Goal: Task Accomplishment & Management: Use online tool/utility

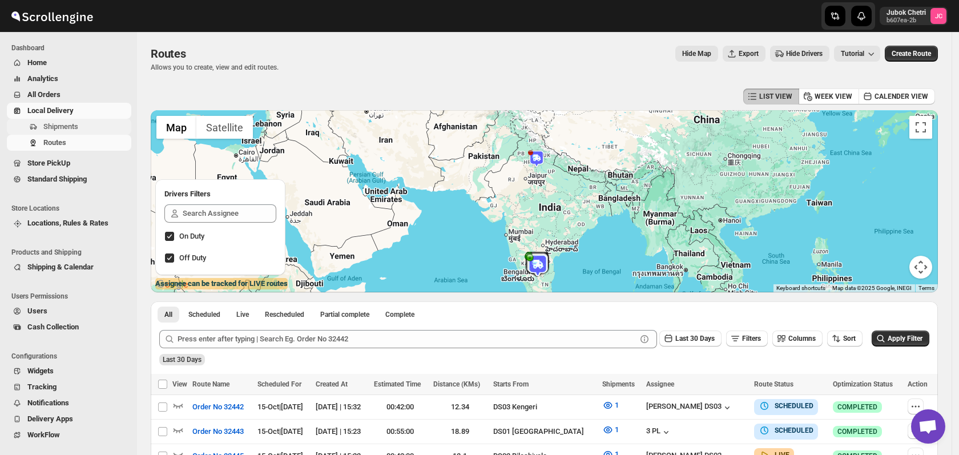
click at [96, 126] on span "Shipments" at bounding box center [86, 126] width 86 height 11
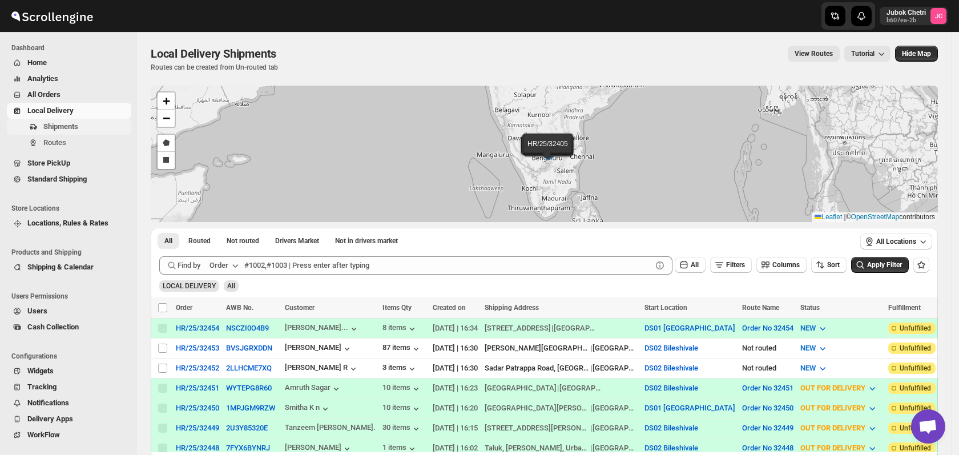
click at [82, 124] on span "Shipments" at bounding box center [86, 126] width 86 height 11
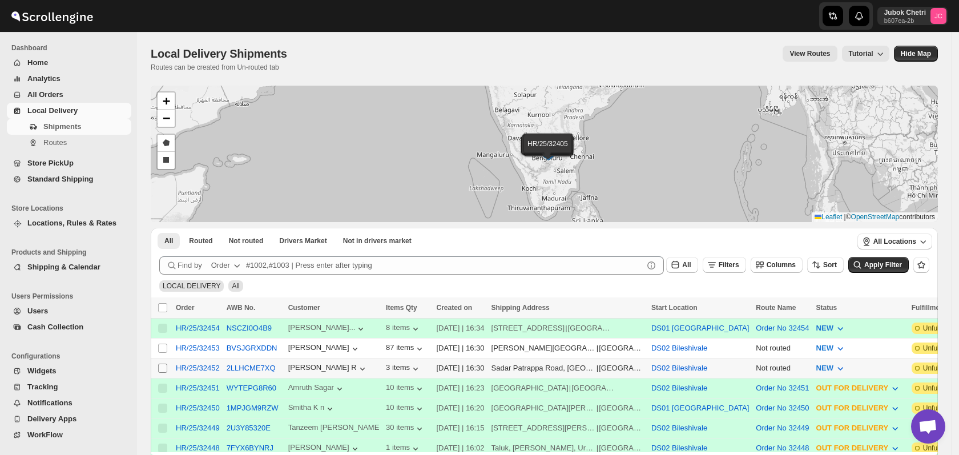
click at [164, 363] on input "Select shipment" at bounding box center [162, 367] width 9 height 9
checkbox input "true"
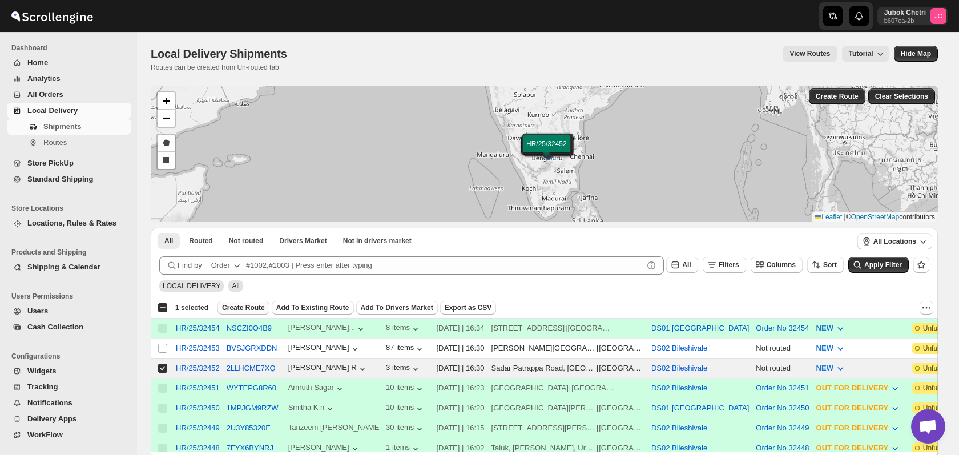
click at [241, 304] on span "Create Route" at bounding box center [243, 307] width 43 height 9
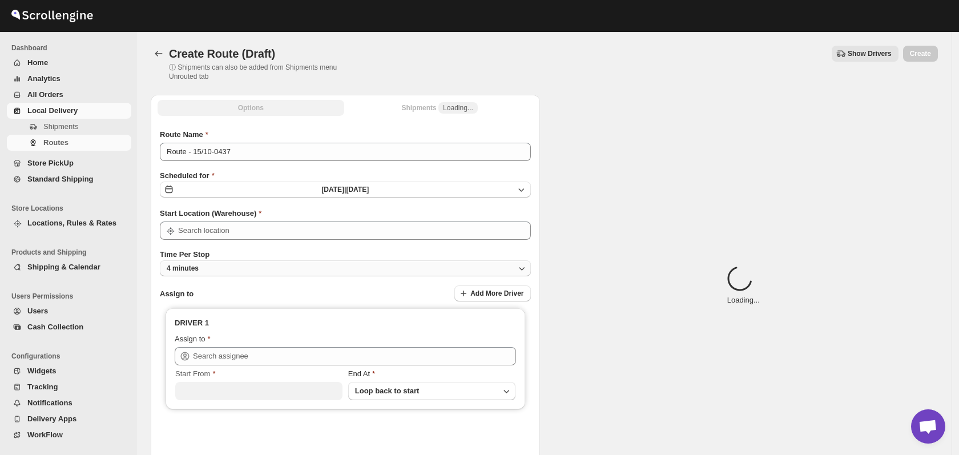
type input "DS02 Bileshivale"
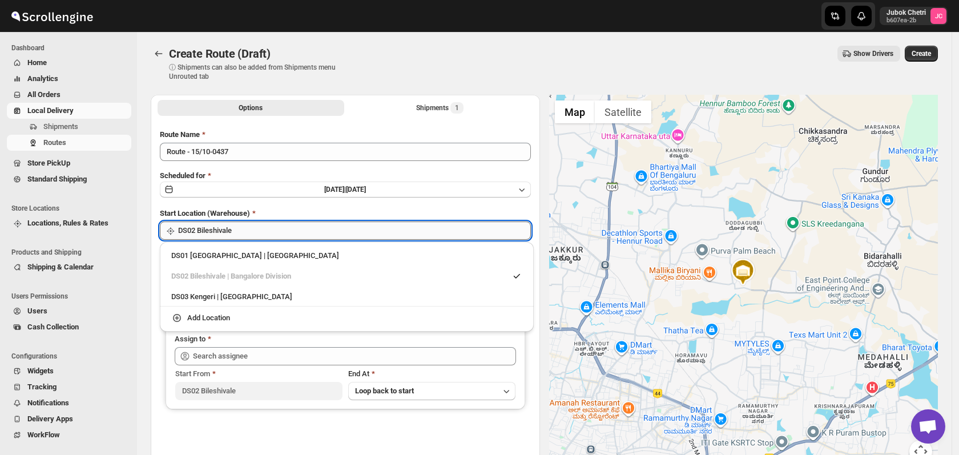
click at [260, 232] on input "DS02 Bileshivale" at bounding box center [354, 230] width 353 height 18
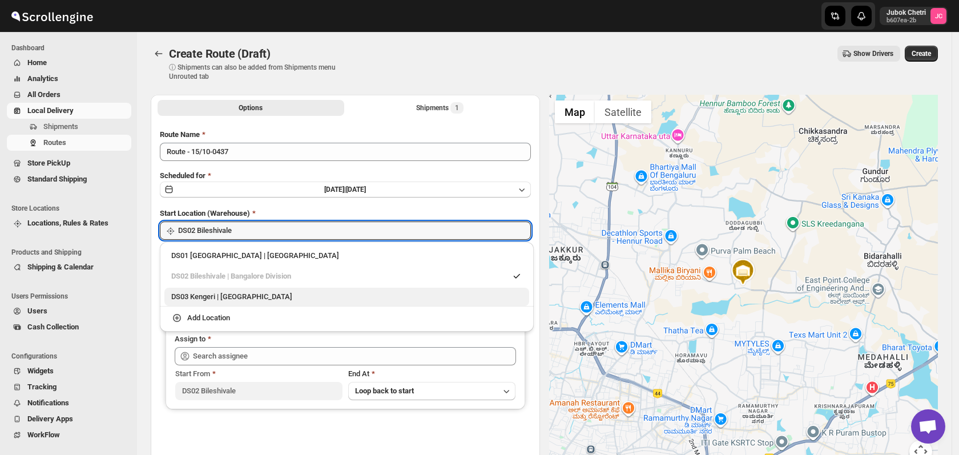
click at [228, 302] on div "DS03 Kengeri | Bengaluru" at bounding box center [346, 297] width 365 height 18
type input "DS03 Kengeri"
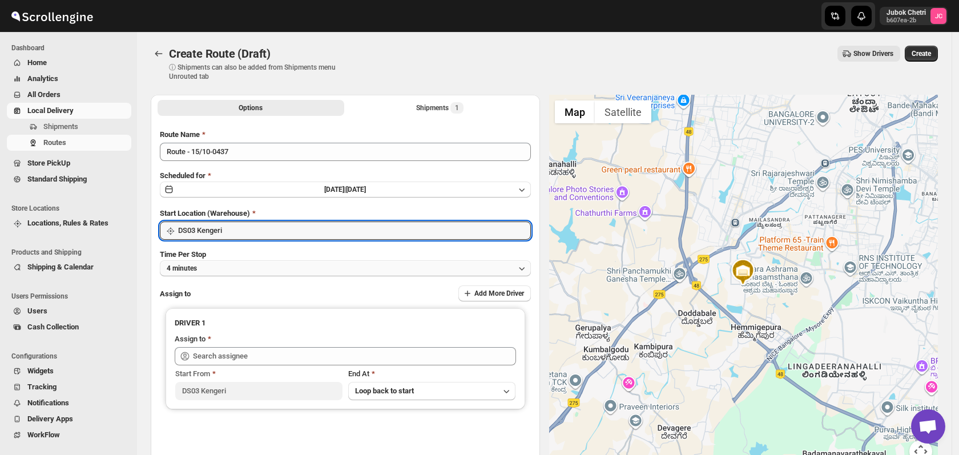
click at [237, 273] on button "4 minutes" at bounding box center [345, 268] width 371 height 16
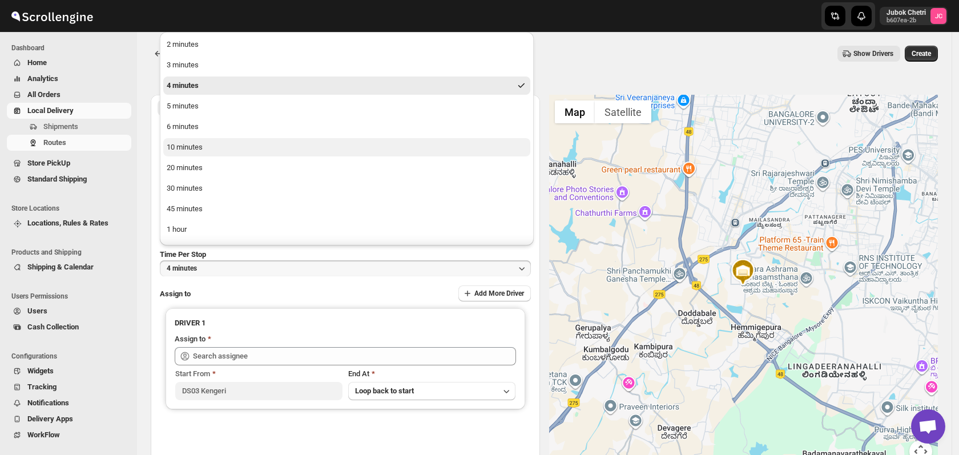
click at [203, 153] on button "10 minutes" at bounding box center [346, 147] width 367 height 18
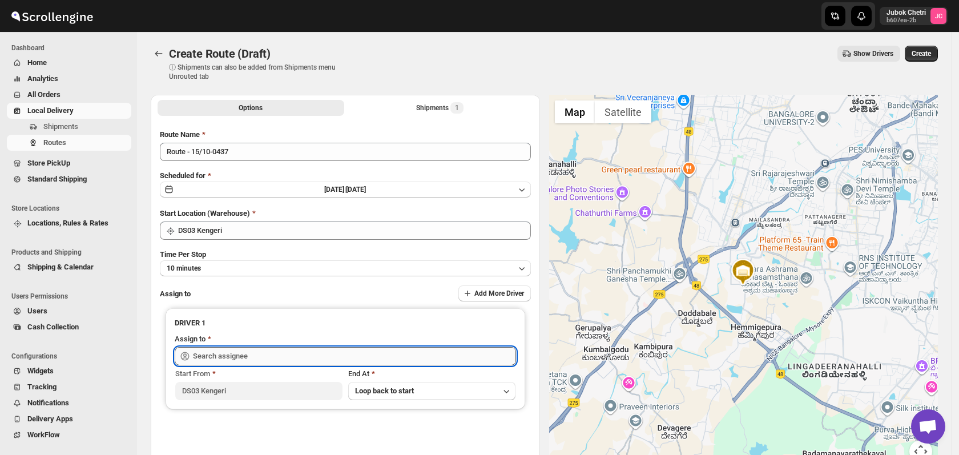
click at [243, 354] on input "text" at bounding box center [354, 356] width 323 height 18
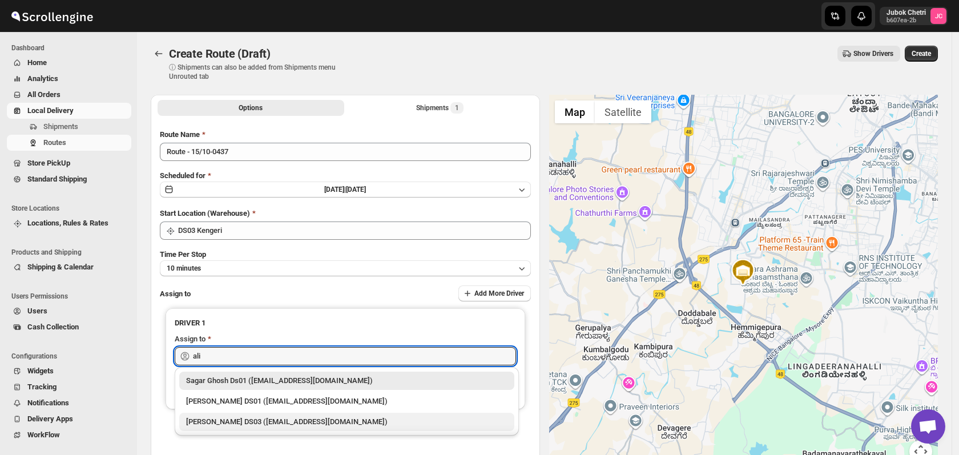
click at [265, 421] on div "[PERSON_NAME] DS03 ([EMAIL_ADDRESS][DOMAIN_NAME])" at bounding box center [346, 421] width 321 height 11
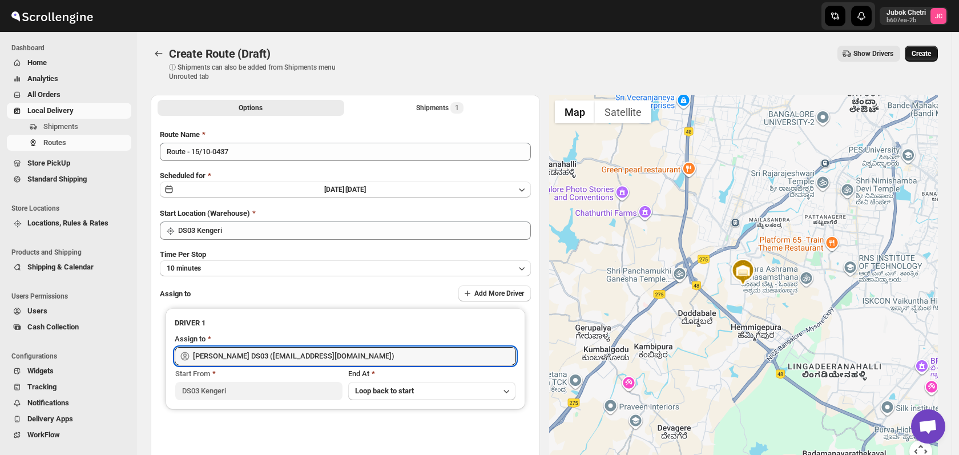
type input "[PERSON_NAME] DS03 ([EMAIL_ADDRESS][DOMAIN_NAME])"
click at [923, 55] on span "Create" at bounding box center [920, 53] width 19 height 9
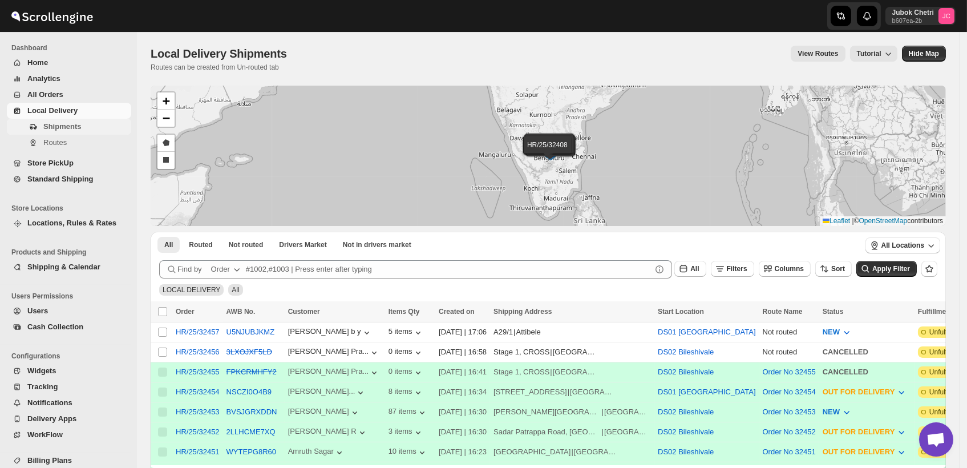
click at [78, 129] on span "Shipments" at bounding box center [62, 126] width 38 height 9
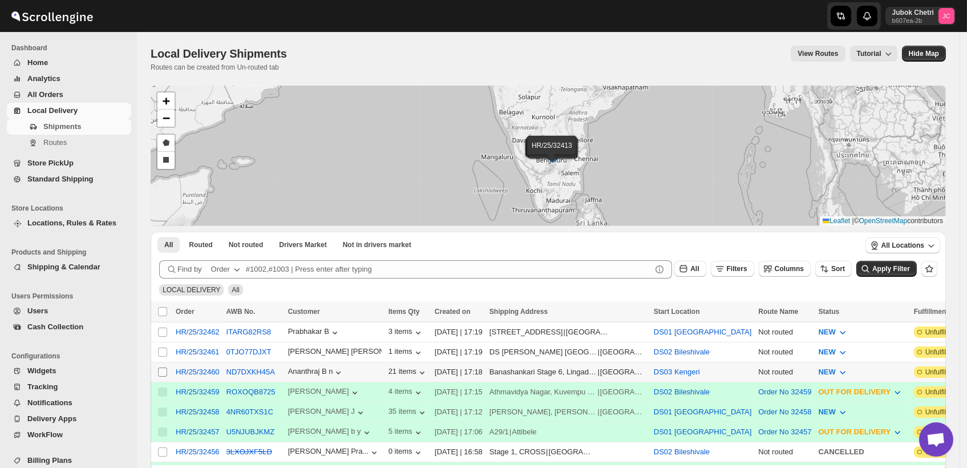
click at [165, 367] on input "Select shipment" at bounding box center [162, 371] width 9 height 9
checkbox input "true"
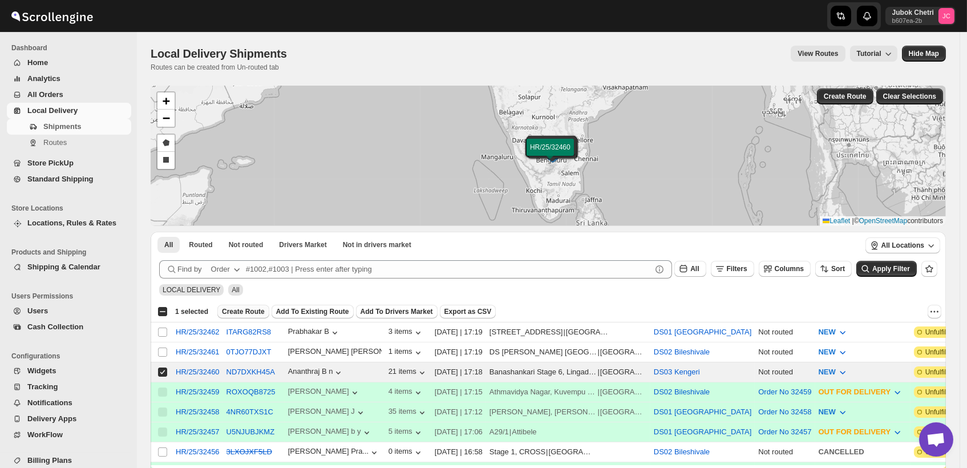
click at [246, 309] on span "Create Route" at bounding box center [243, 311] width 43 height 9
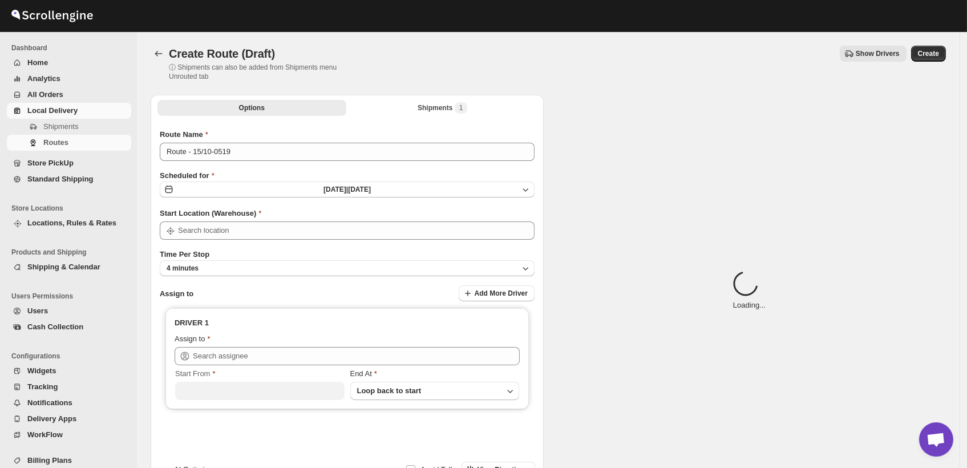
type input "DS03 Kengeri"
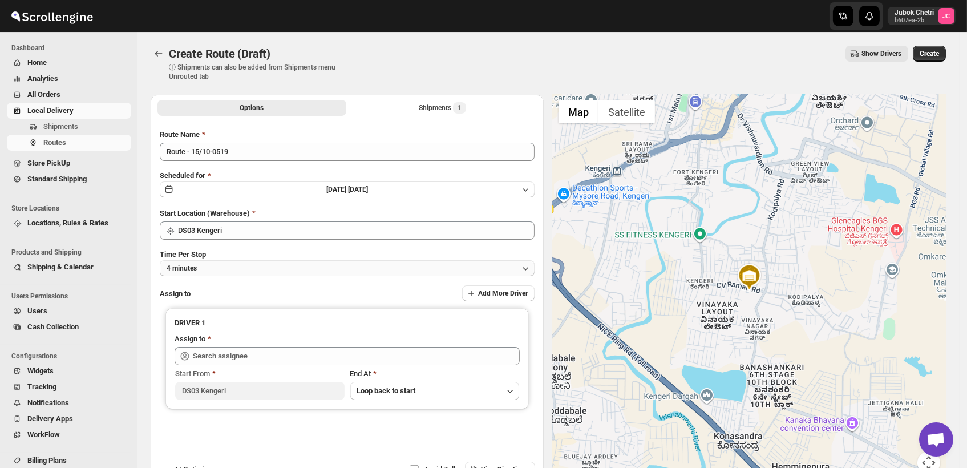
click at [276, 261] on button "4 minutes" at bounding box center [347, 268] width 375 height 16
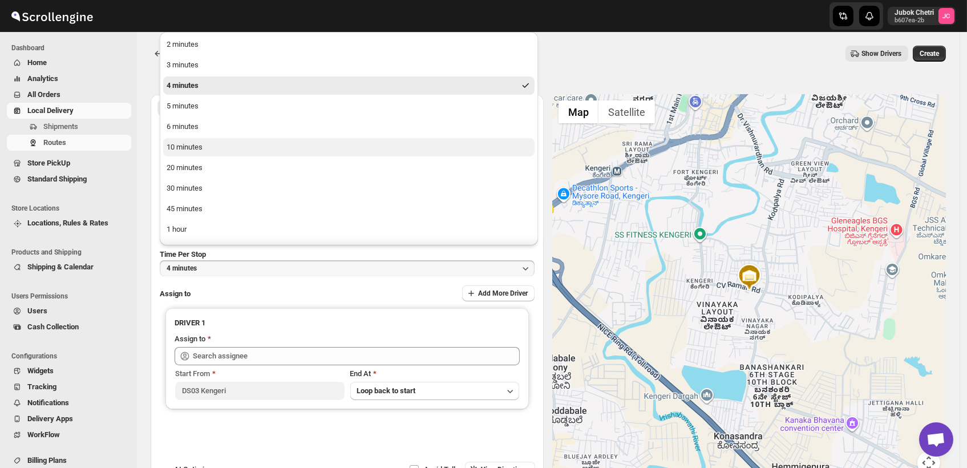
click at [188, 152] on div "10 minutes" at bounding box center [185, 147] width 36 height 11
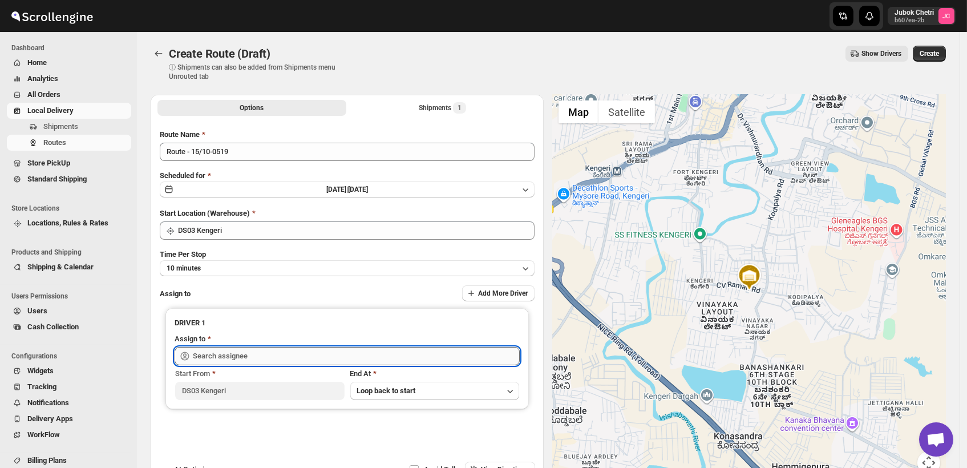
click at [283, 359] on input "text" at bounding box center [356, 356] width 327 height 18
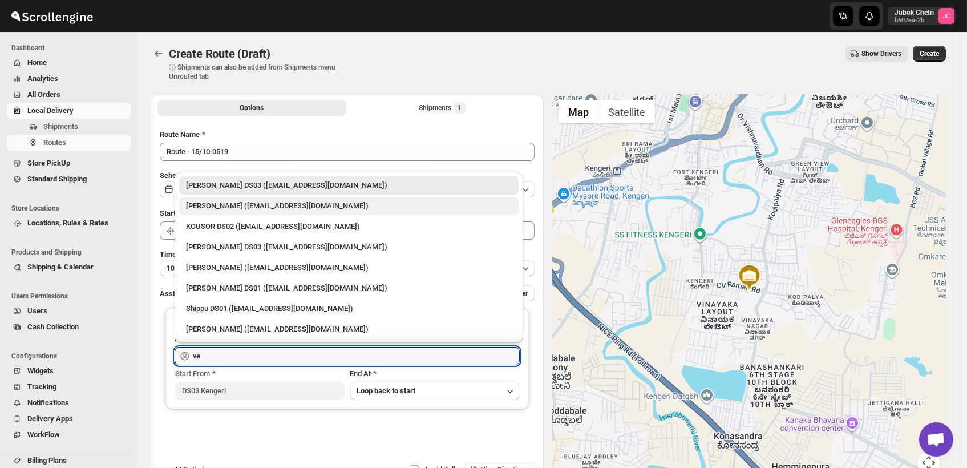
click at [268, 212] on div "[PERSON_NAME] ([EMAIL_ADDRESS][DOMAIN_NAME])" at bounding box center [348, 206] width 339 height 18
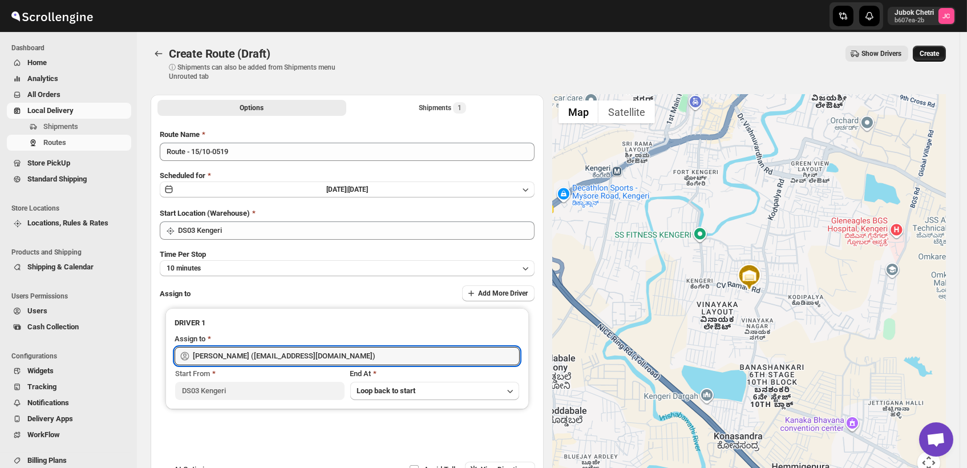
type input "[PERSON_NAME] ([EMAIL_ADDRESS][DOMAIN_NAME])"
click at [937, 50] on span "Create" at bounding box center [929, 53] width 19 height 9
